Goal: Task Accomplishment & Management: Complete application form

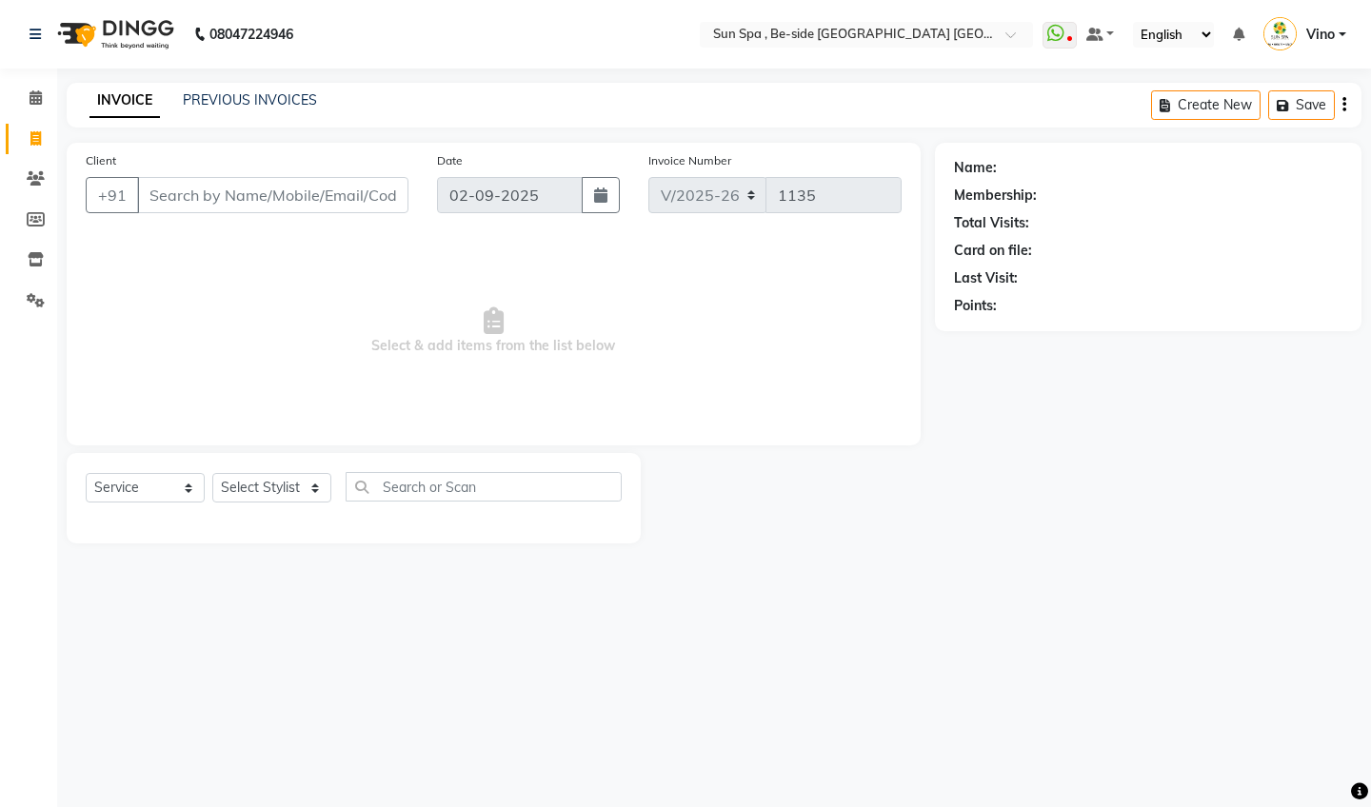
select select "5782"
select select "service"
click at [37, 91] on icon at bounding box center [36, 97] width 12 height 14
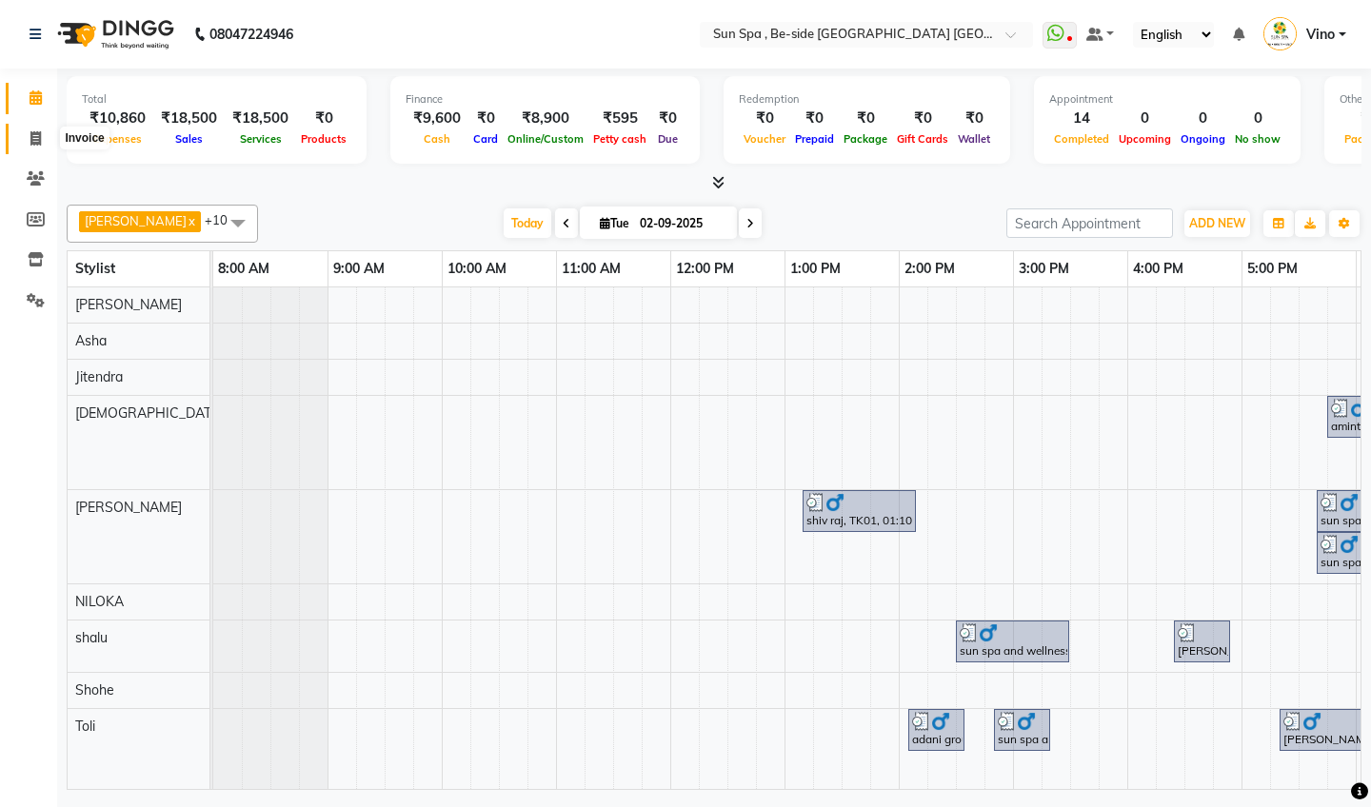
click at [39, 142] on icon at bounding box center [35, 138] width 10 height 14
select select "service"
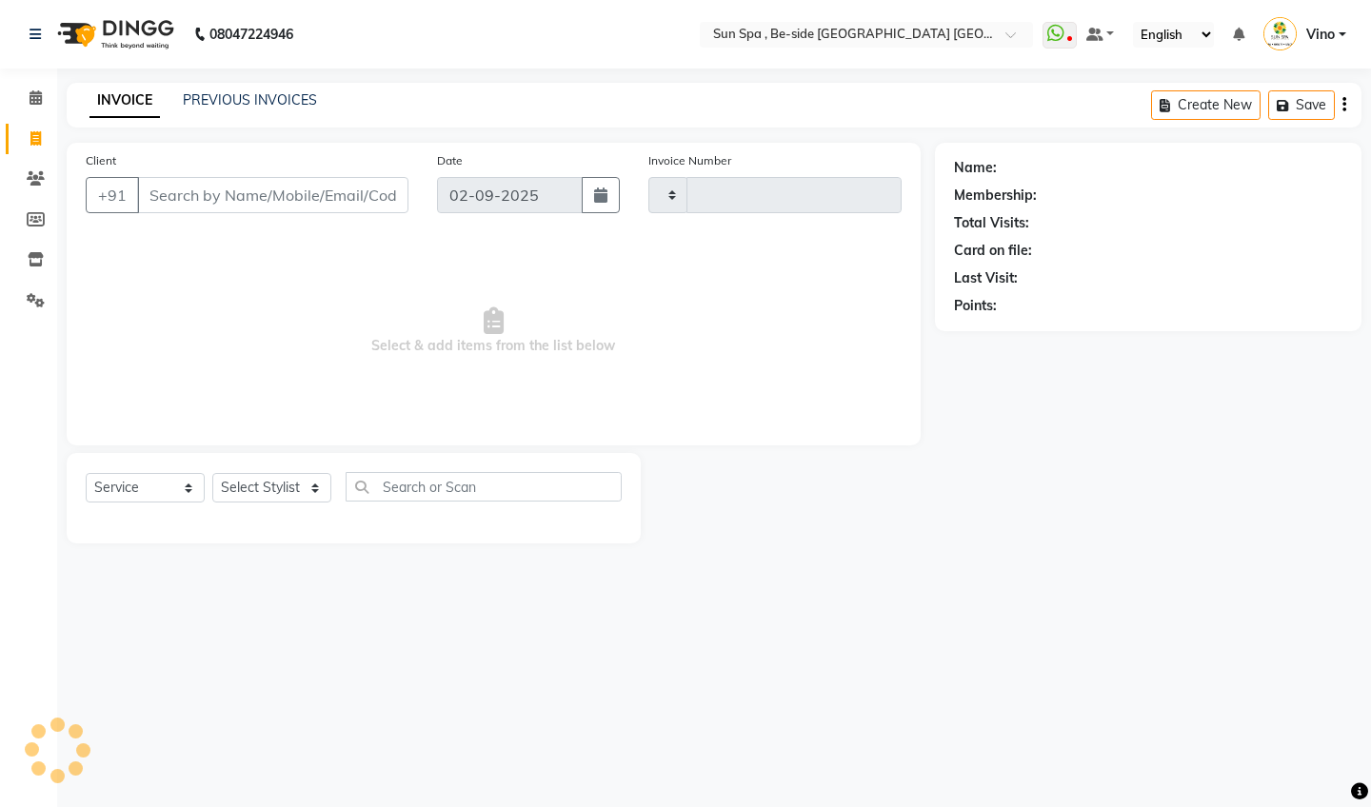
type input "1135"
select select "5782"
click at [34, 100] on icon at bounding box center [36, 97] width 12 height 14
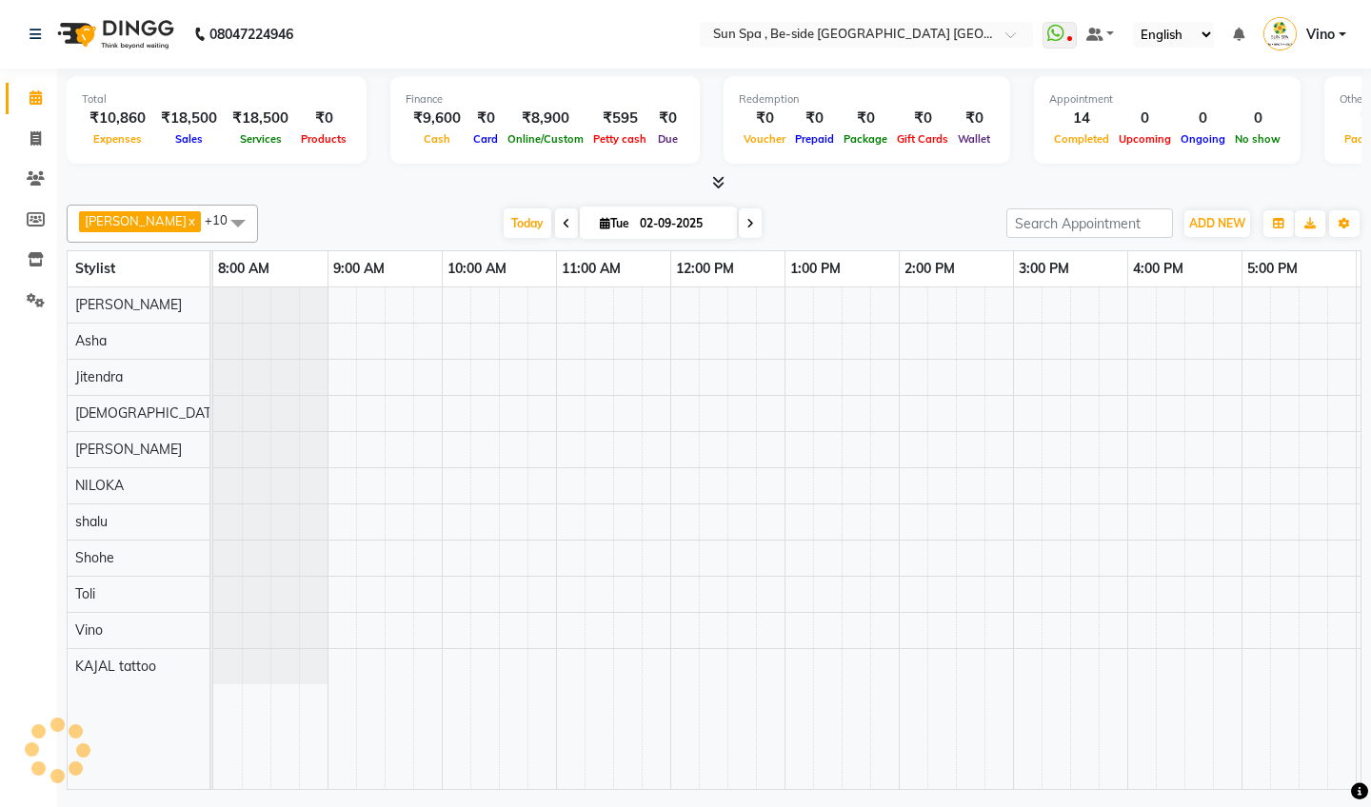
scroll to position [0, 566]
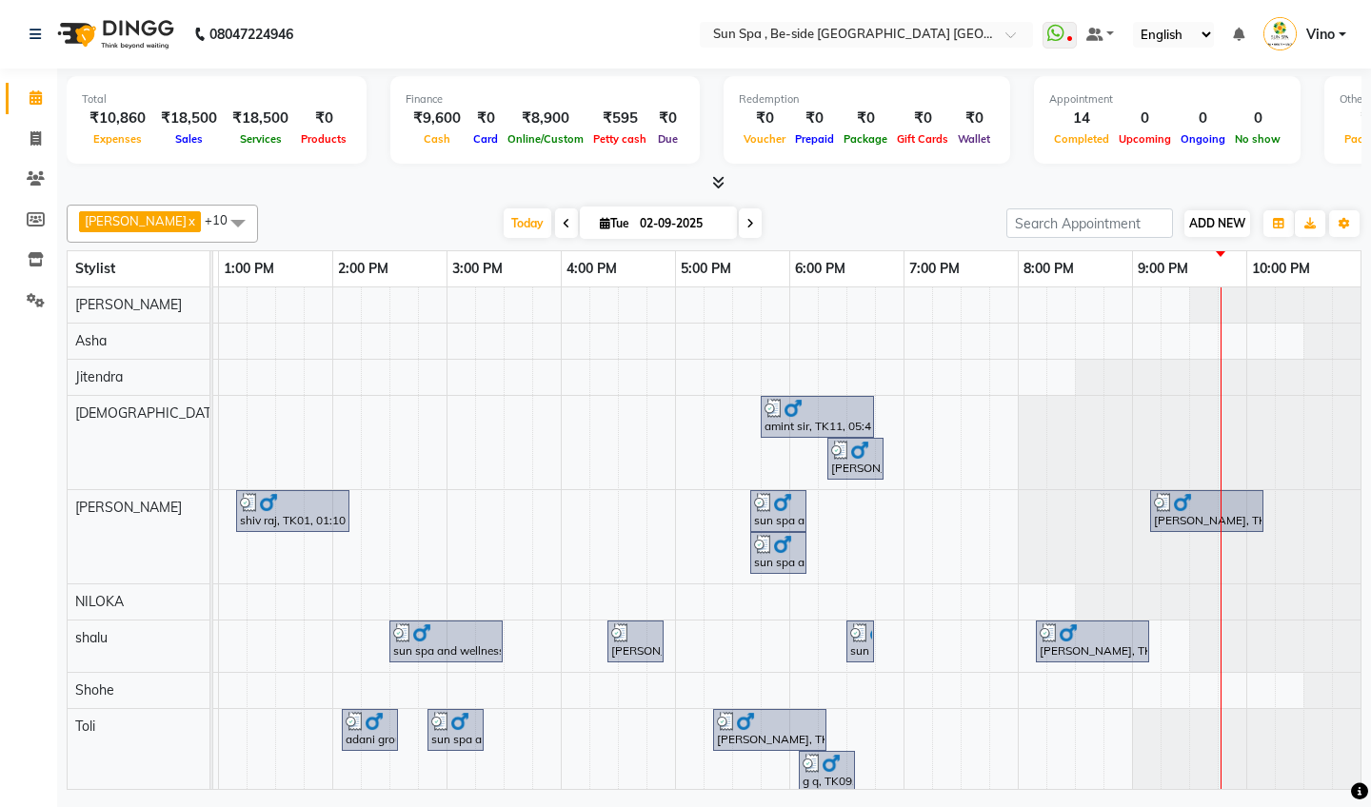
click at [1208, 224] on span "ADD NEW" at bounding box center [1217, 223] width 56 height 14
click at [1300, 312] on link "Add Expense" at bounding box center [1326, 308] width 150 height 25
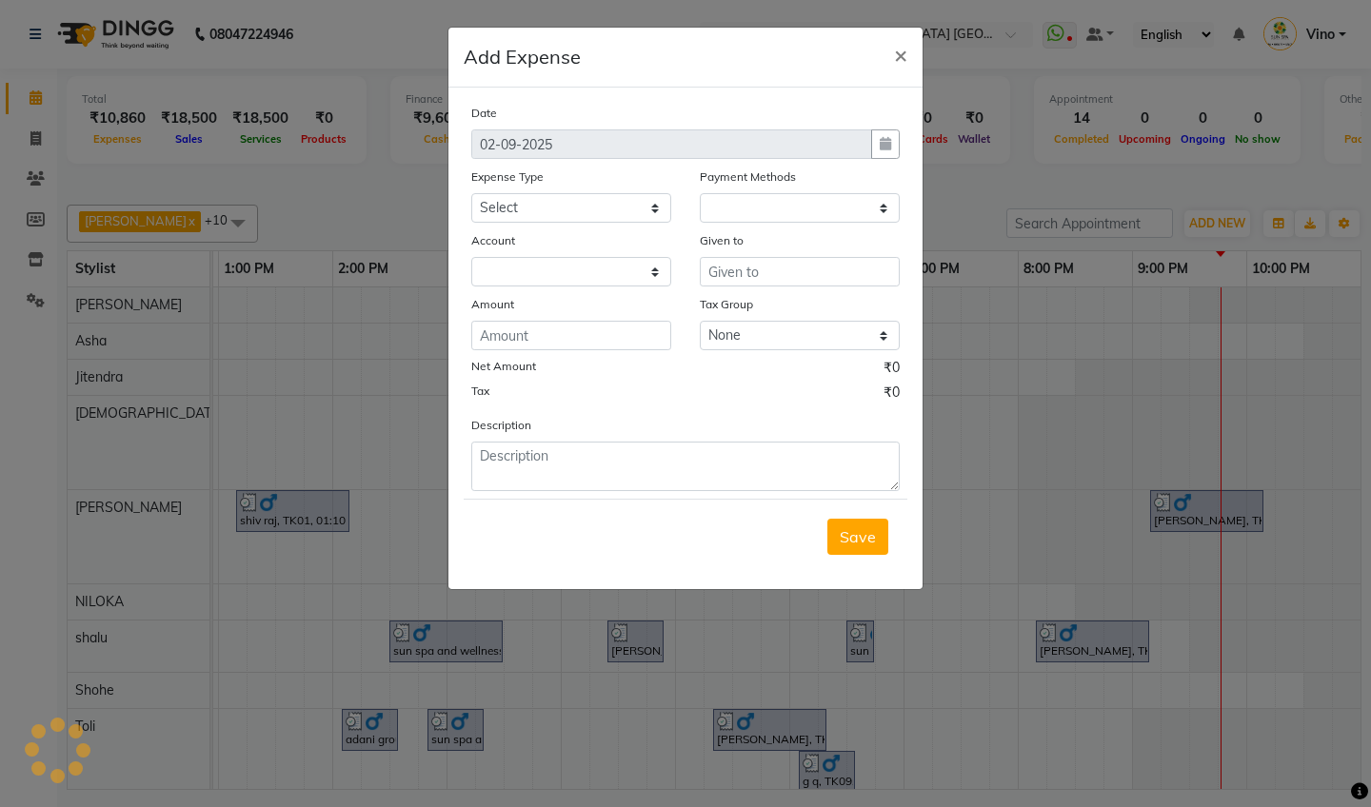
select select "1"
select select "4733"
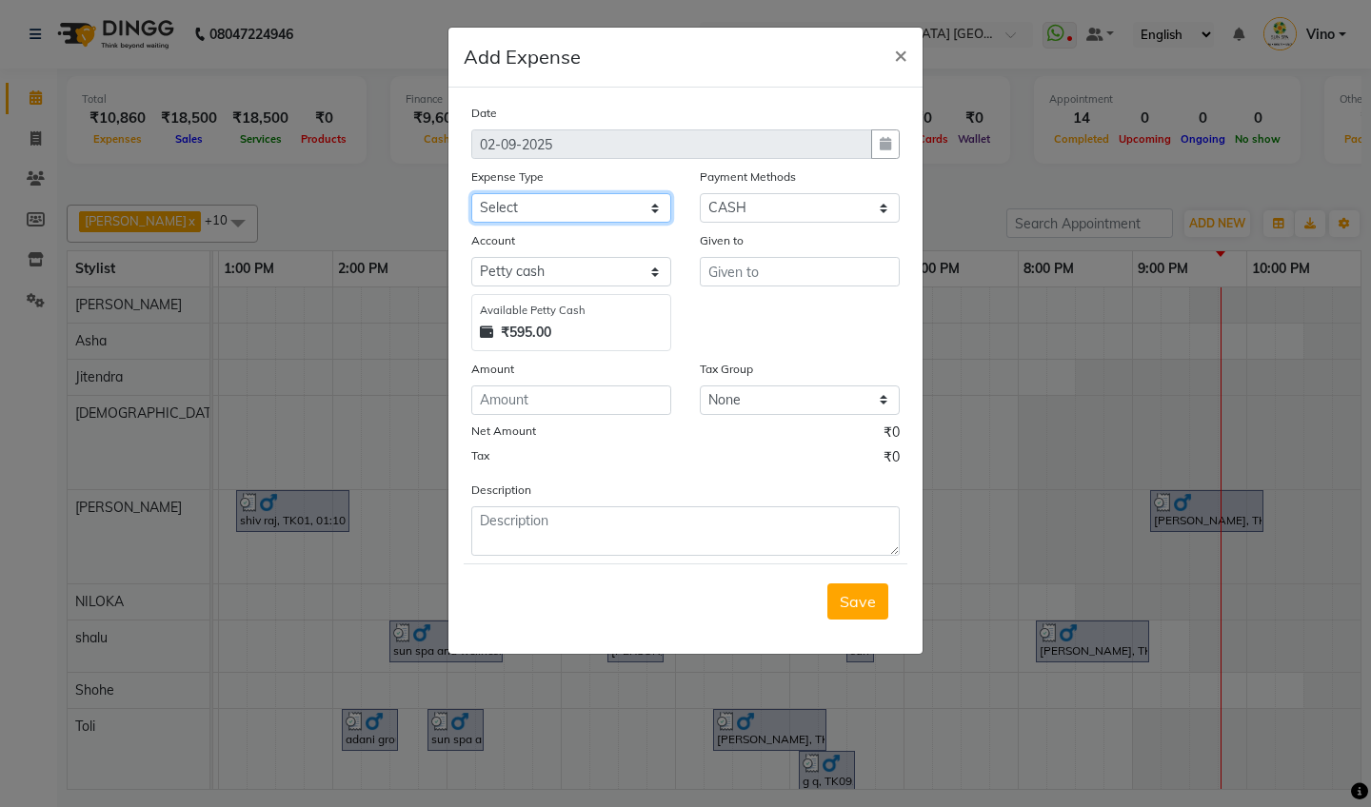
select select "12828"
click at [772, 276] on input "text" at bounding box center [800, 272] width 200 height 30
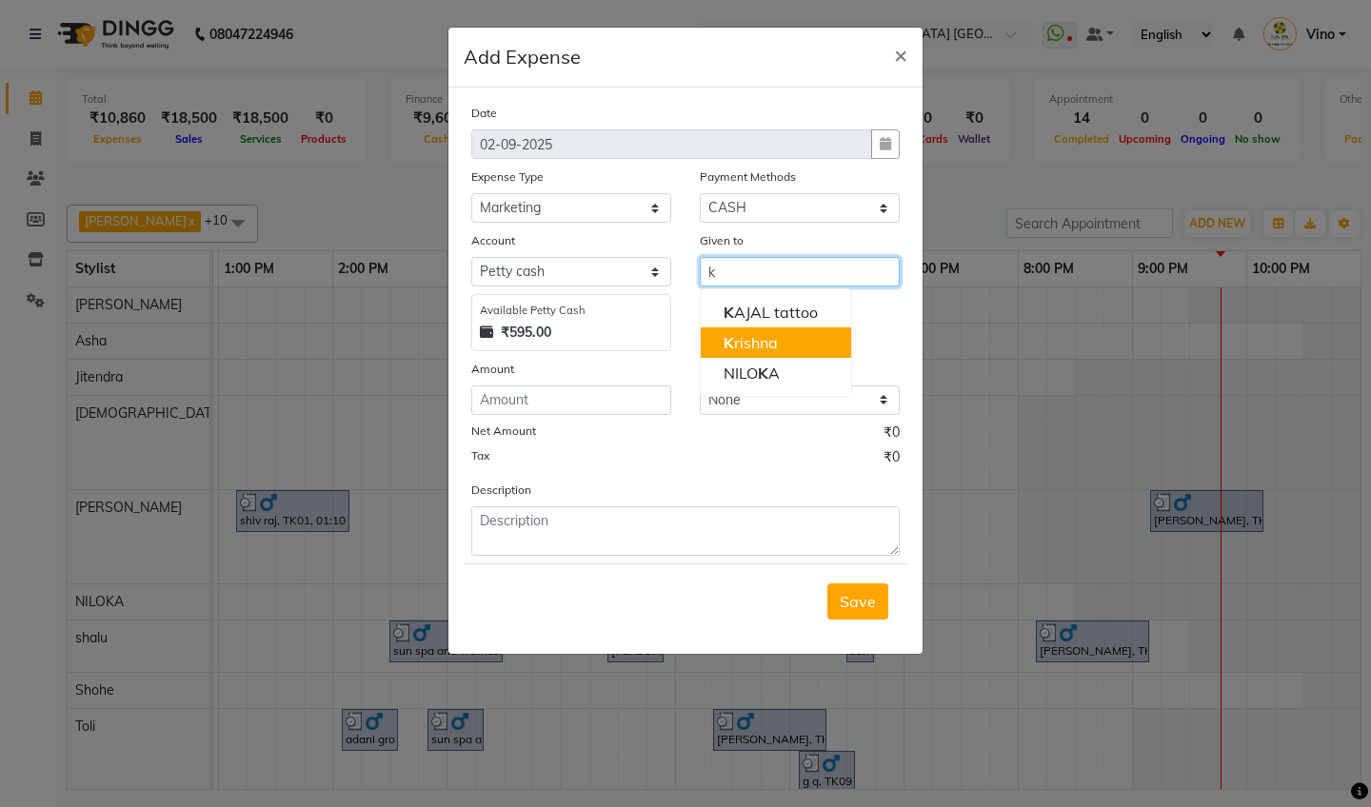
click at [751, 339] on ngb-highlight "K rishna" at bounding box center [751, 342] width 54 height 19
type input "[DEMOGRAPHIC_DATA]"
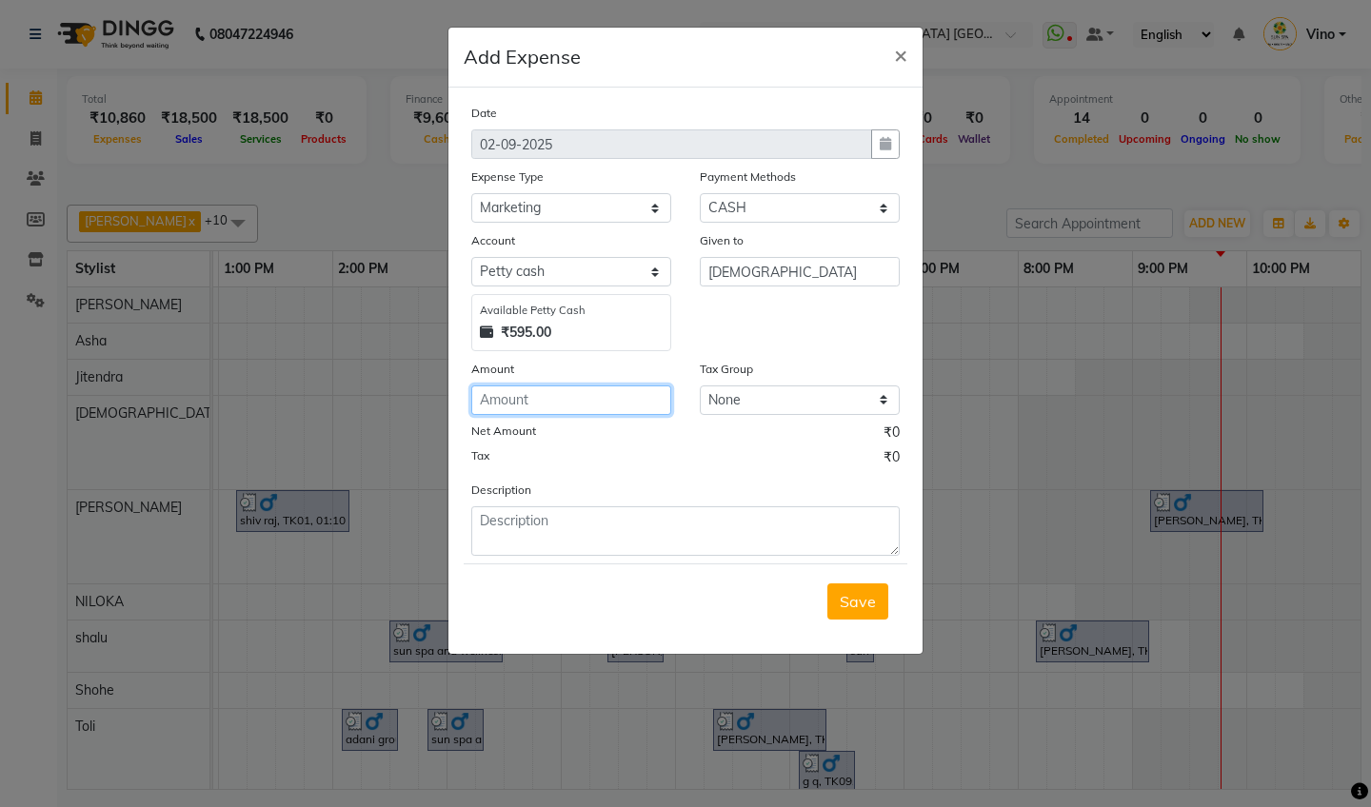
click at [592, 402] on input "number" at bounding box center [571, 401] width 200 height 30
type input "90"
click at [850, 602] on span "Save" at bounding box center [858, 601] width 36 height 19
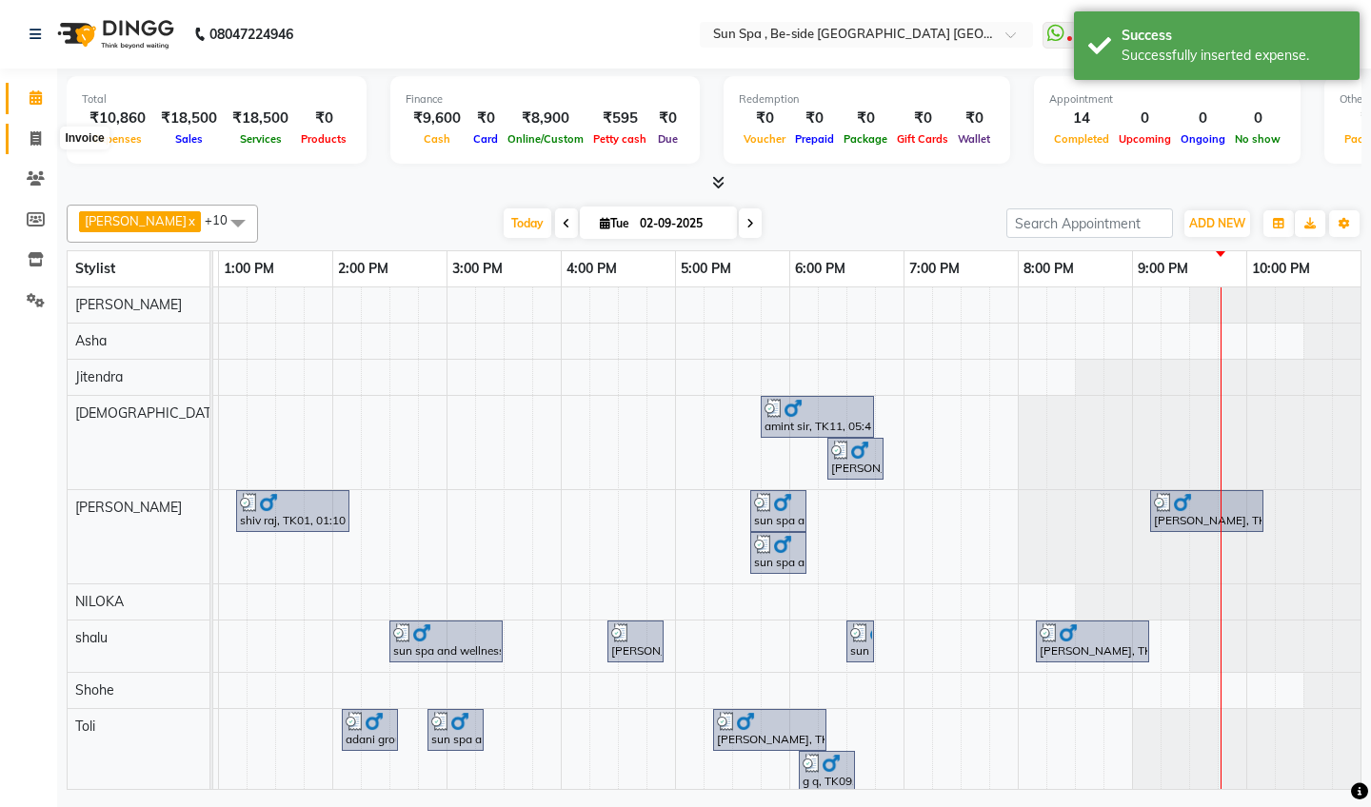
click at [32, 129] on span at bounding box center [35, 140] width 33 height 22
select select "5782"
select select "service"
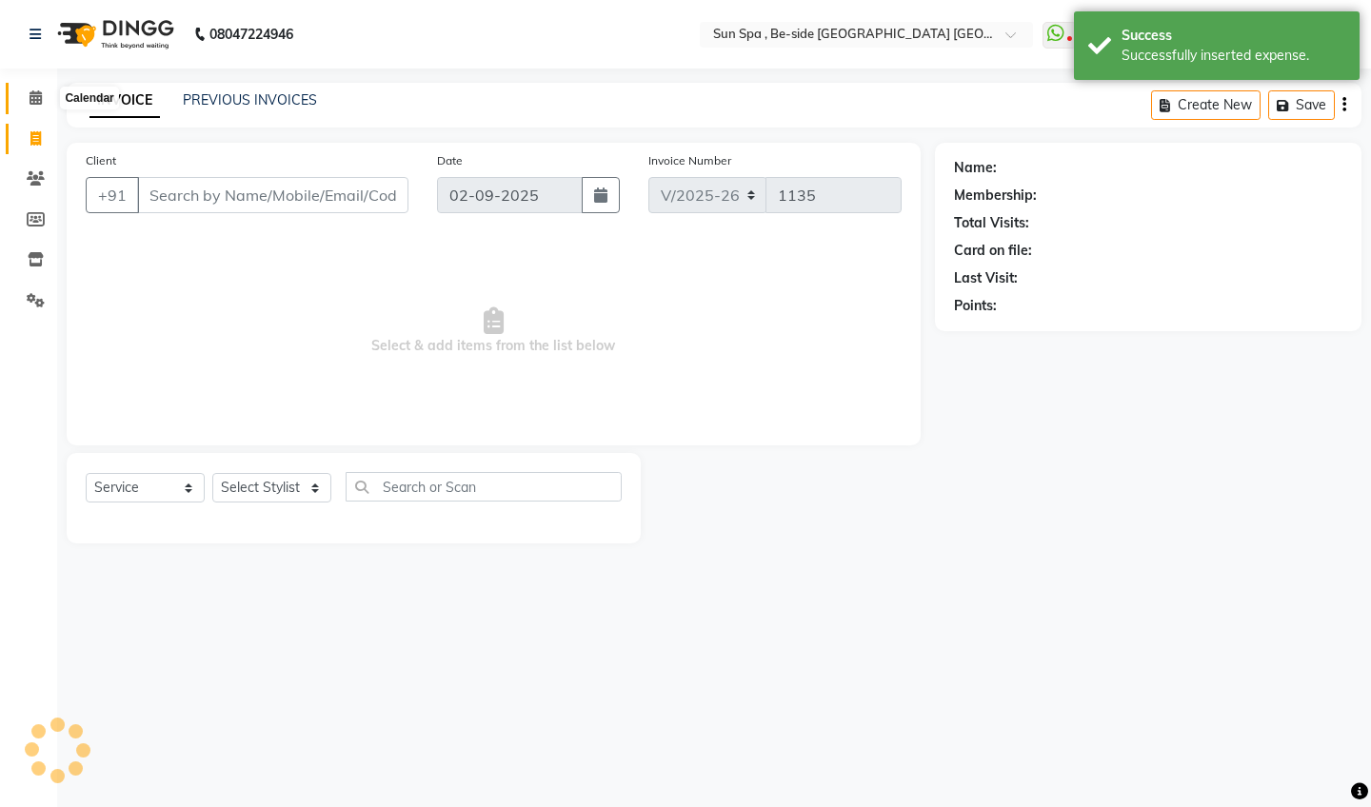
click at [38, 97] on icon at bounding box center [36, 97] width 12 height 14
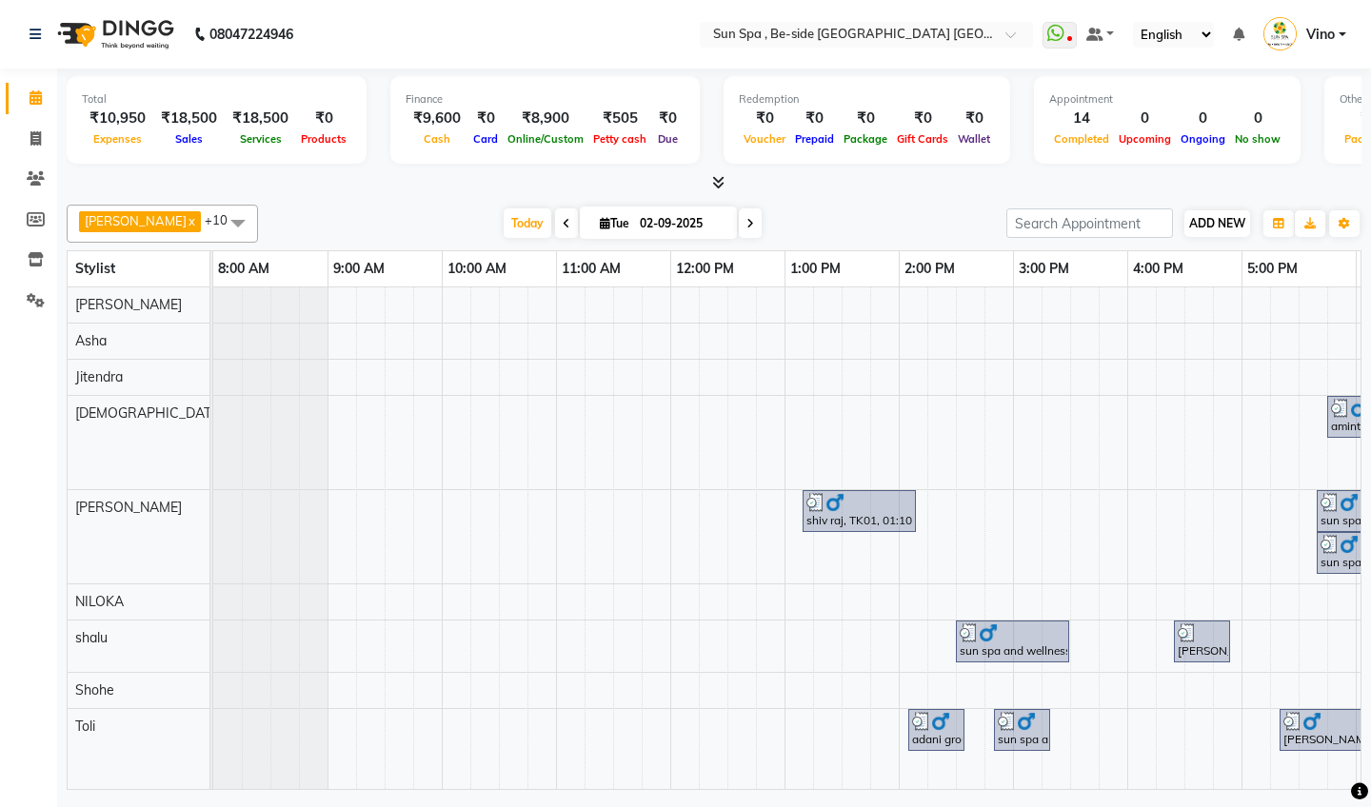
click at [1203, 220] on span "ADD NEW" at bounding box center [1217, 223] width 56 height 14
click at [1313, 308] on link "Add Expense" at bounding box center [1326, 308] width 150 height 25
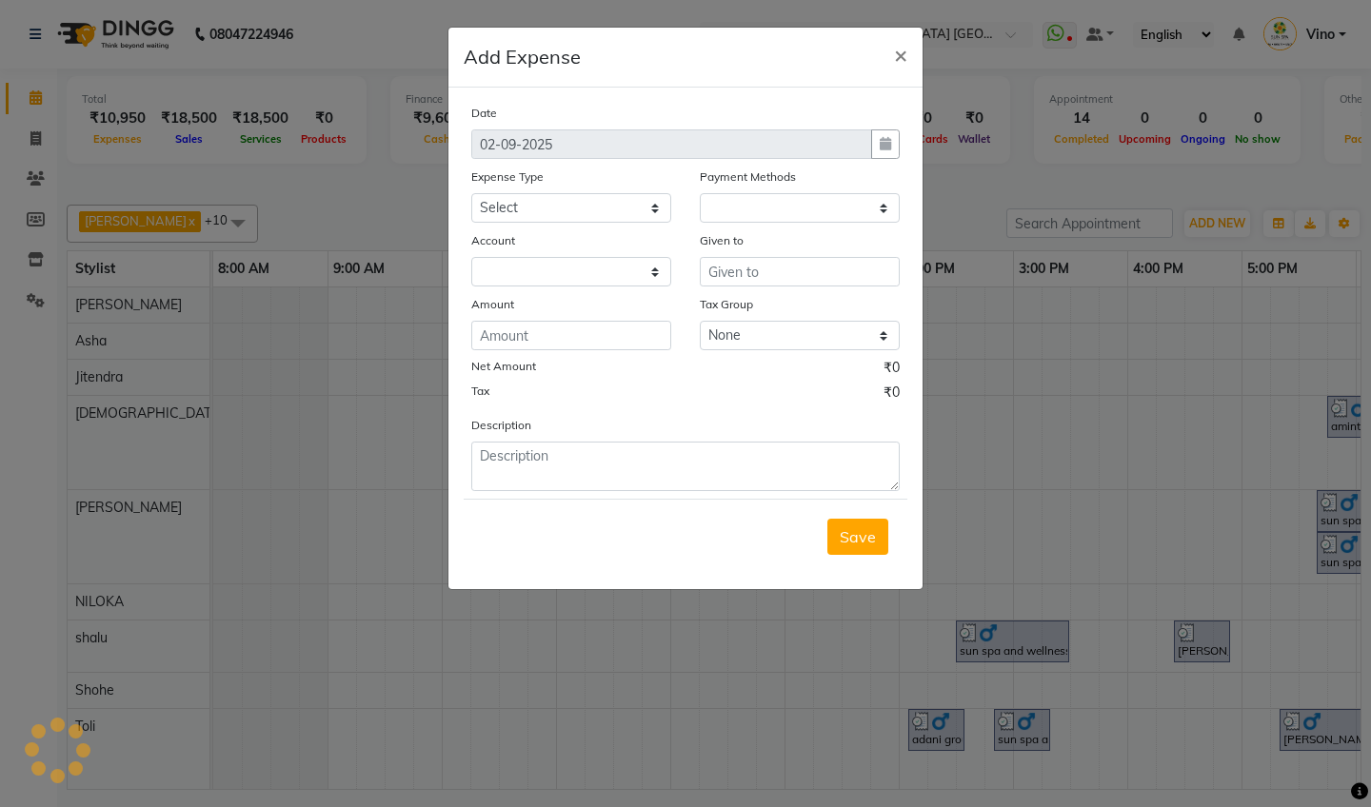
select select "1"
select select "4733"
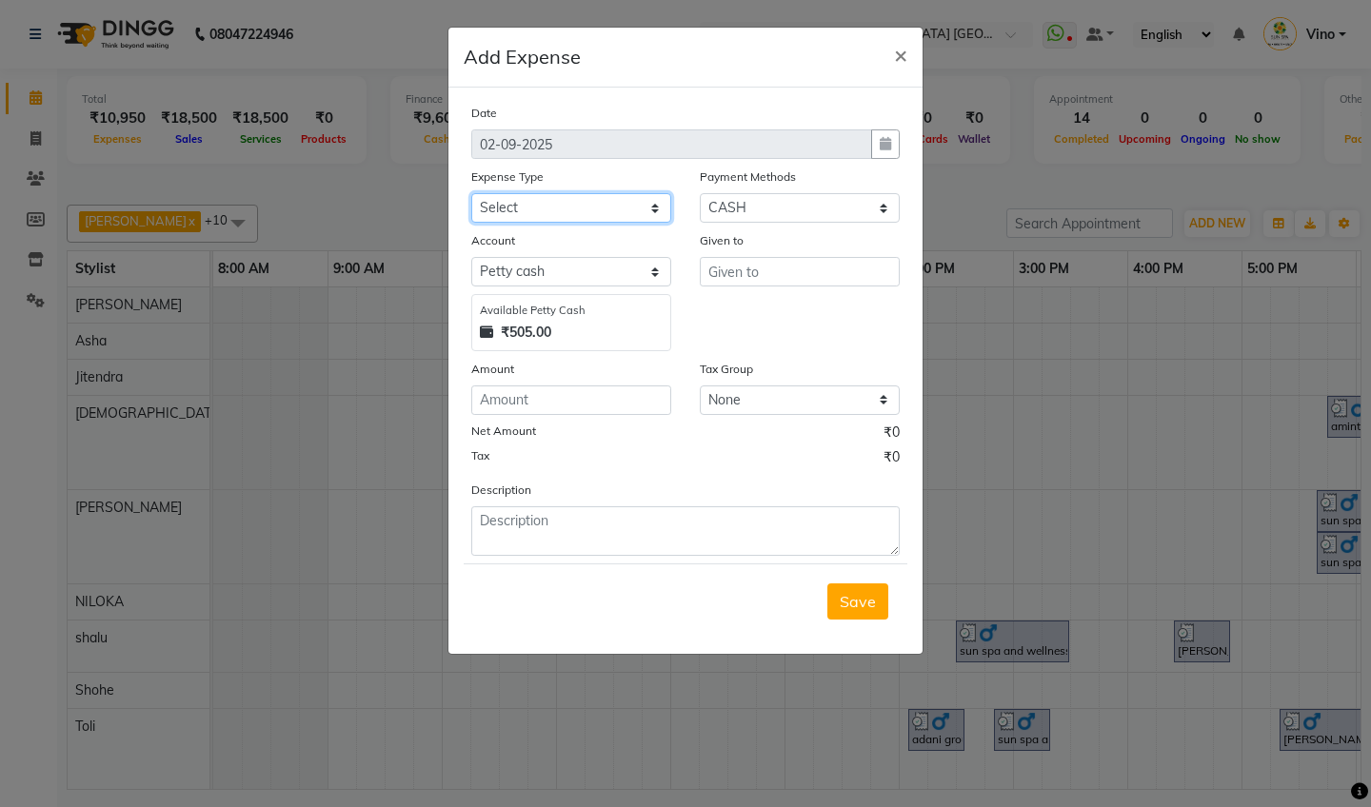
select select "12849"
click at [769, 270] on input "text" at bounding box center [800, 272] width 200 height 30
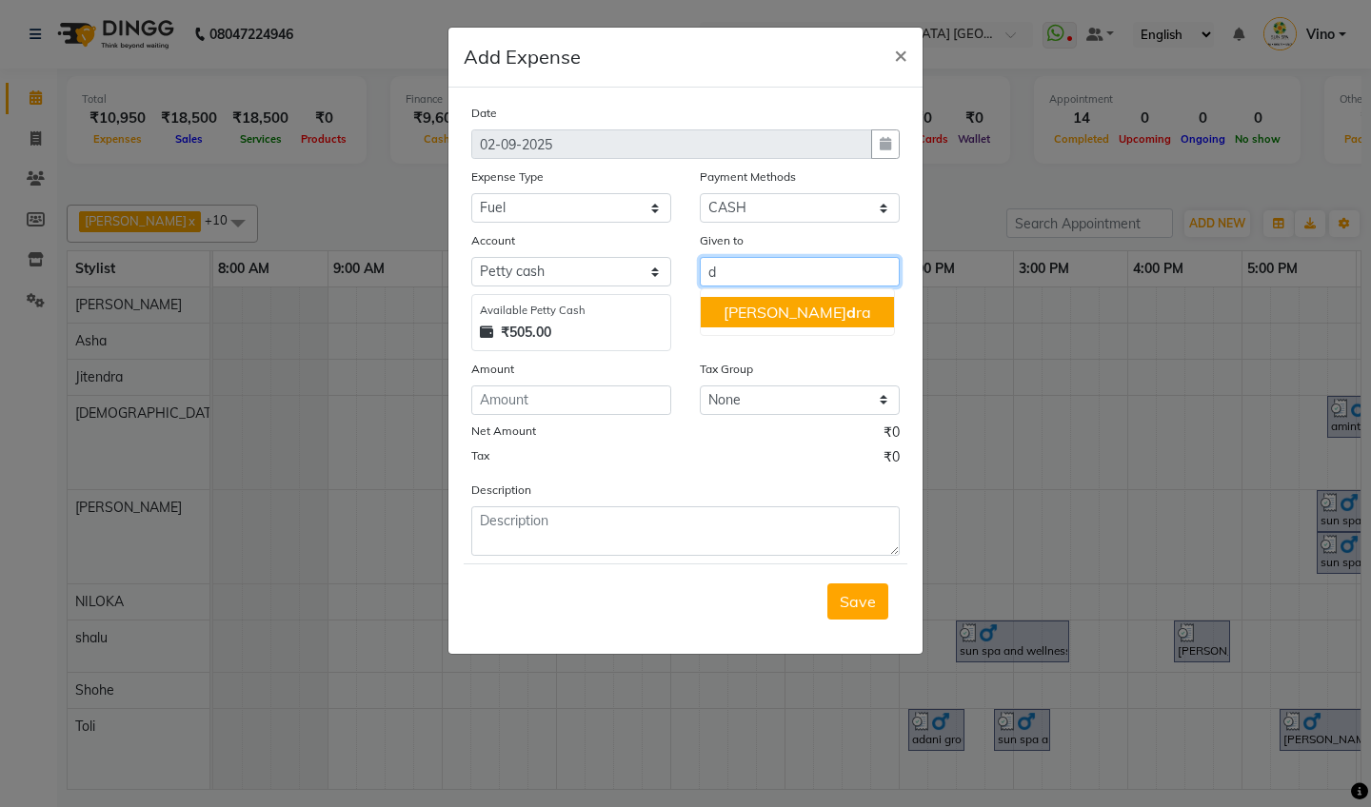
type input "d"
click at [555, 403] on input "number" at bounding box center [571, 401] width 200 height 30
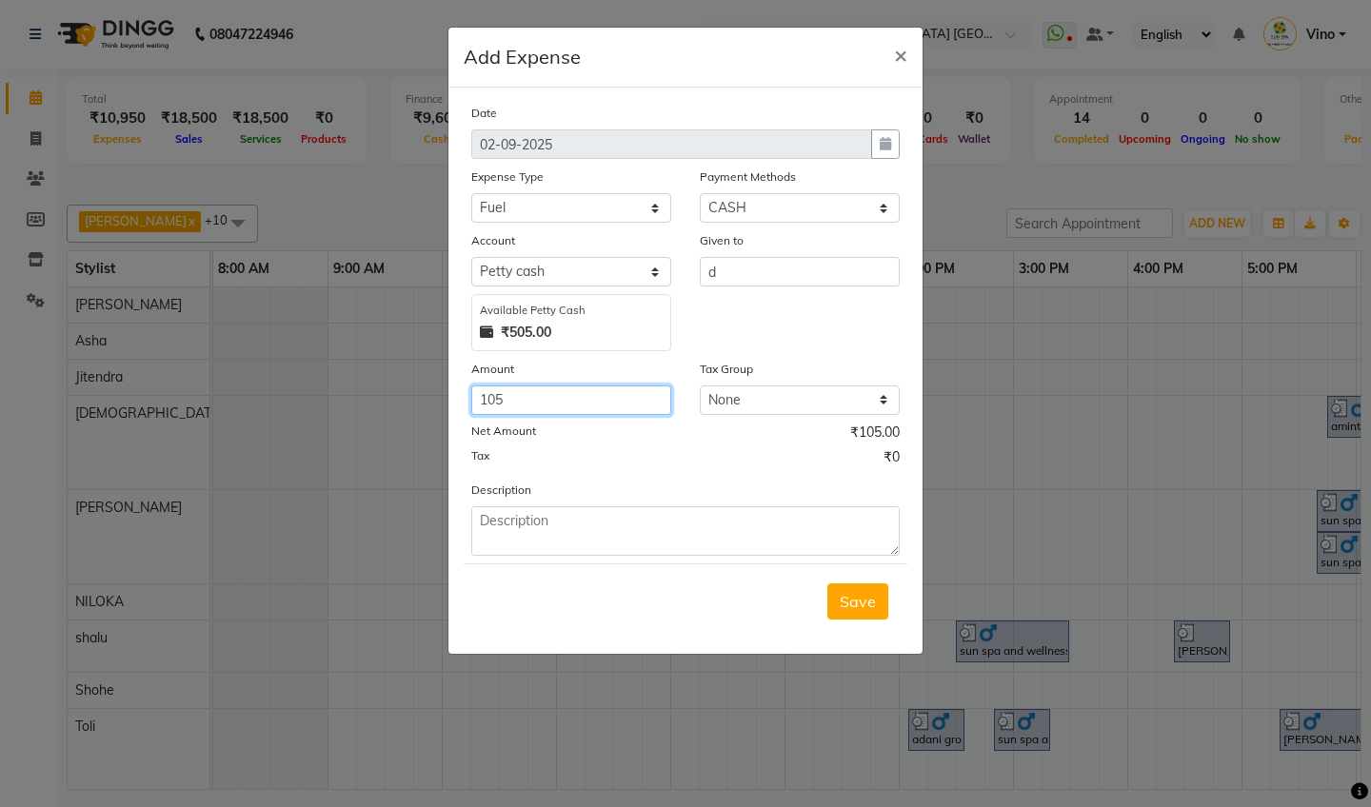
type input "105"
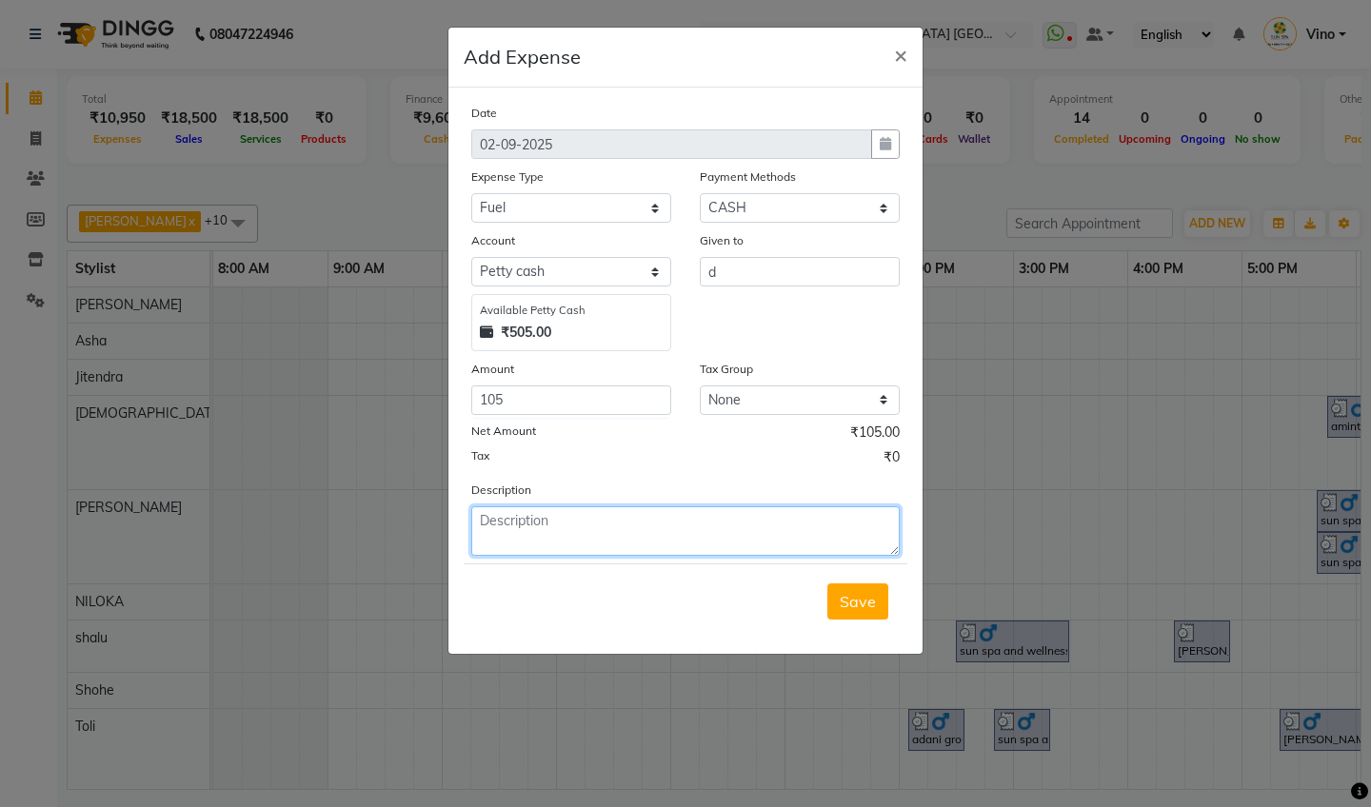
click at [617, 541] on textarea at bounding box center [685, 532] width 428 height 50
type textarea "b"
click at [861, 599] on span "Save" at bounding box center [858, 601] width 36 height 19
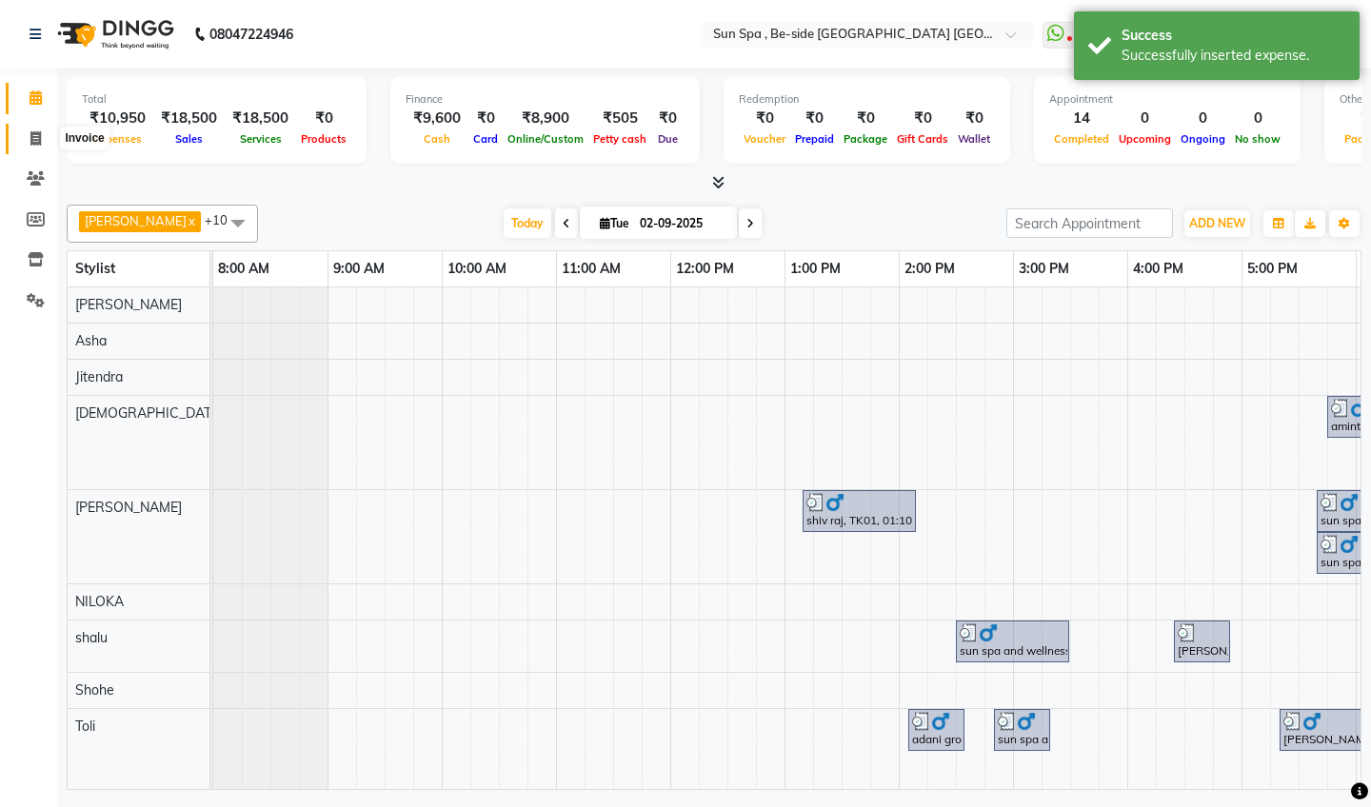
click at [35, 132] on icon at bounding box center [35, 138] width 10 height 14
select select "service"
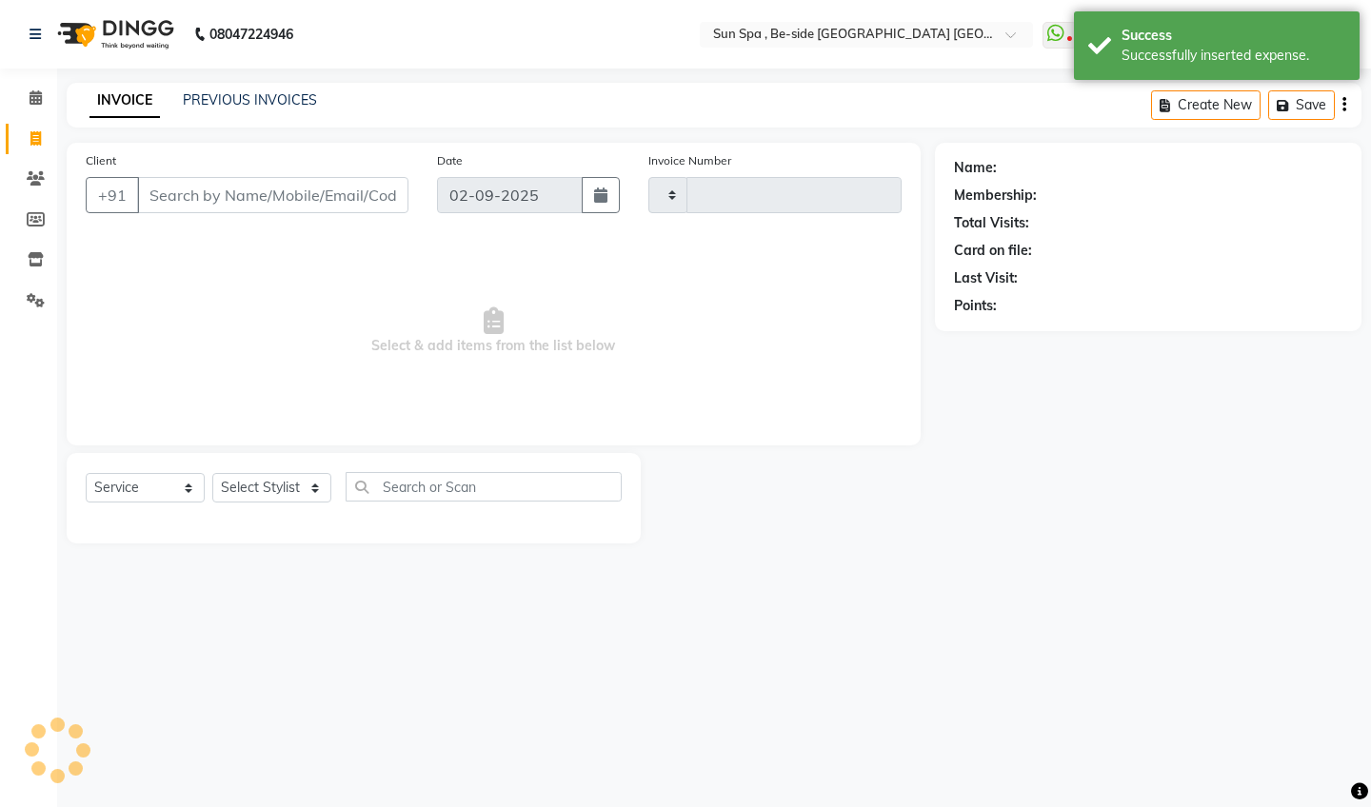
type input "1135"
select select "5782"
click at [40, 93] on icon at bounding box center [36, 97] width 12 height 14
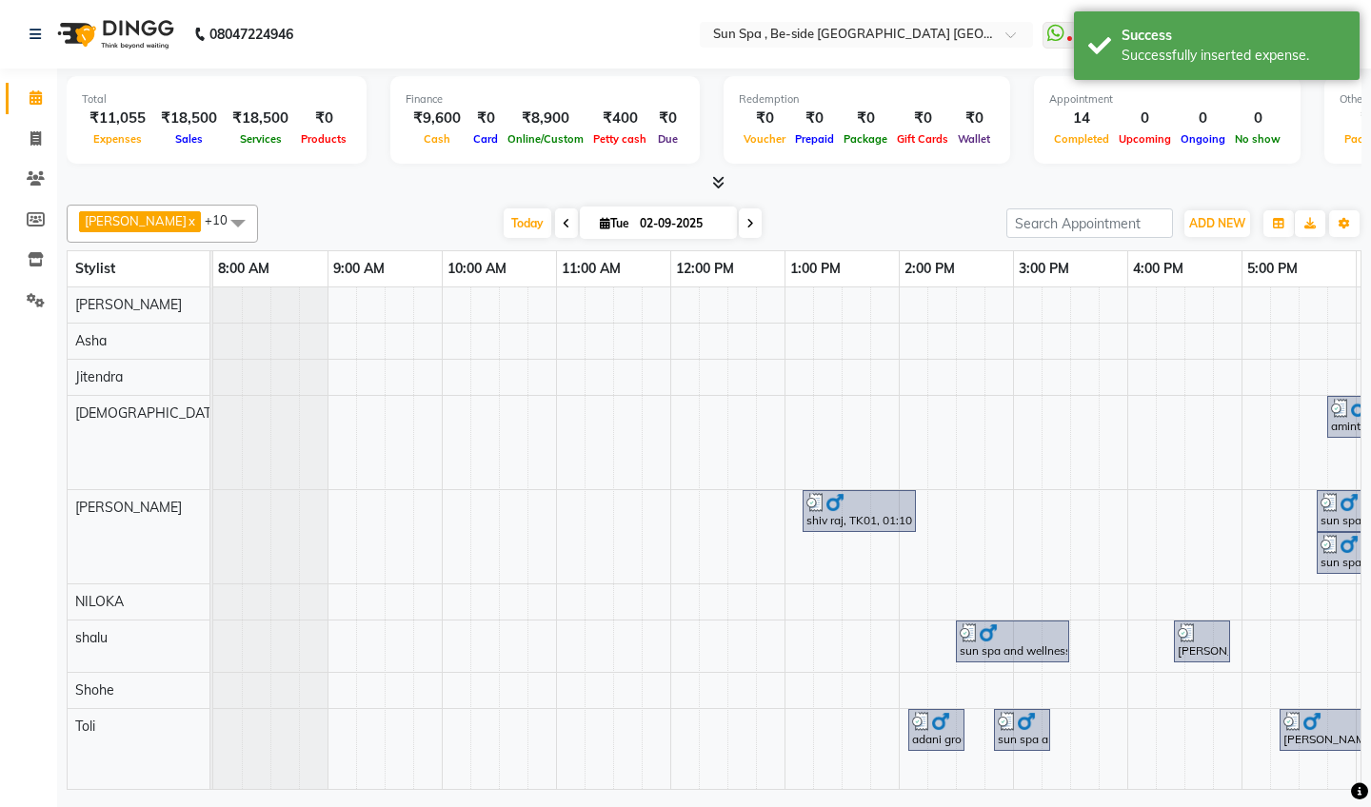
select select "service"
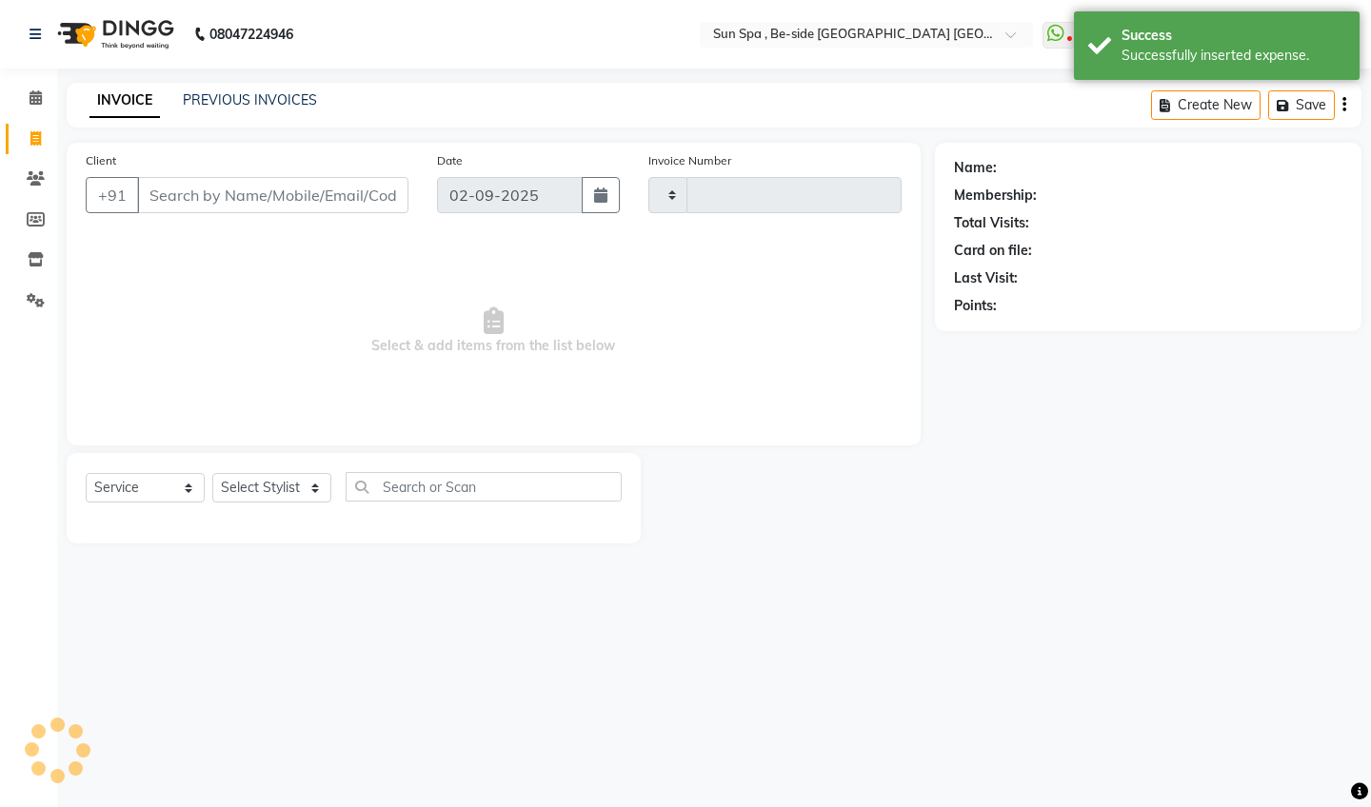
type input "1135"
select select "5782"
